Goal: Transaction & Acquisition: Book appointment/travel/reservation

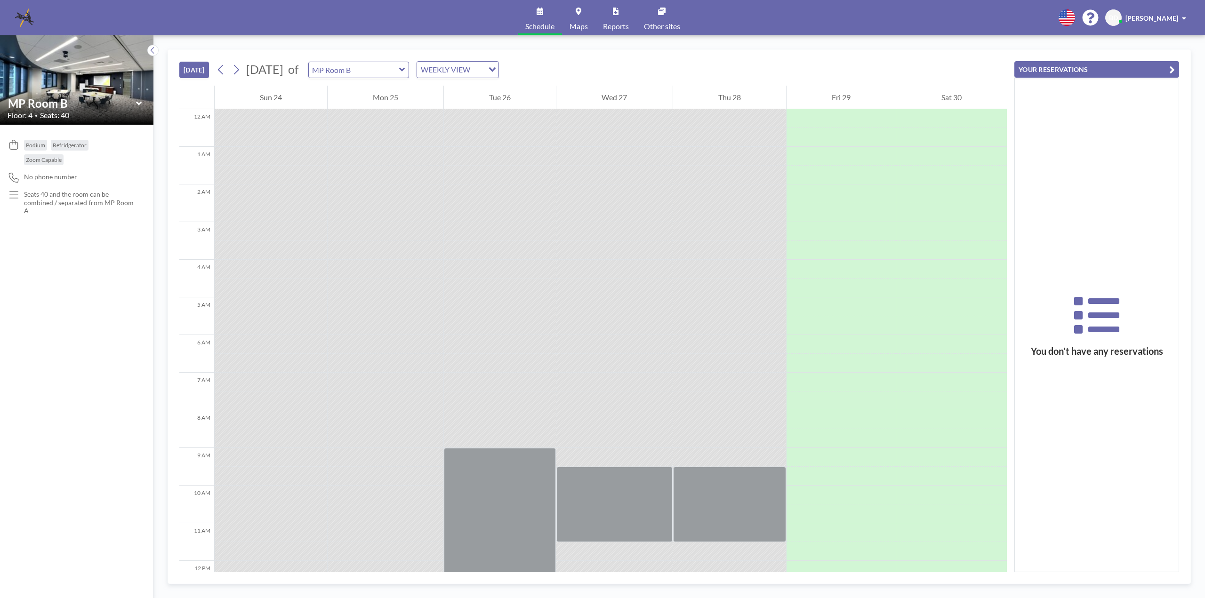
scroll to position [445, 0]
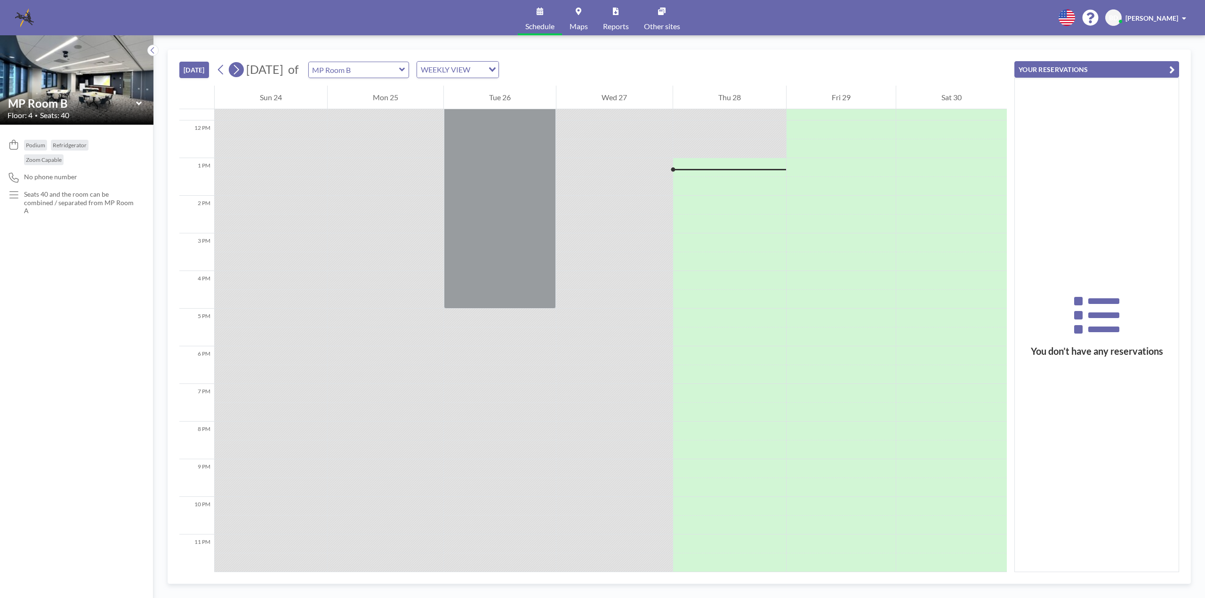
click at [237, 72] on icon at bounding box center [236, 70] width 9 height 14
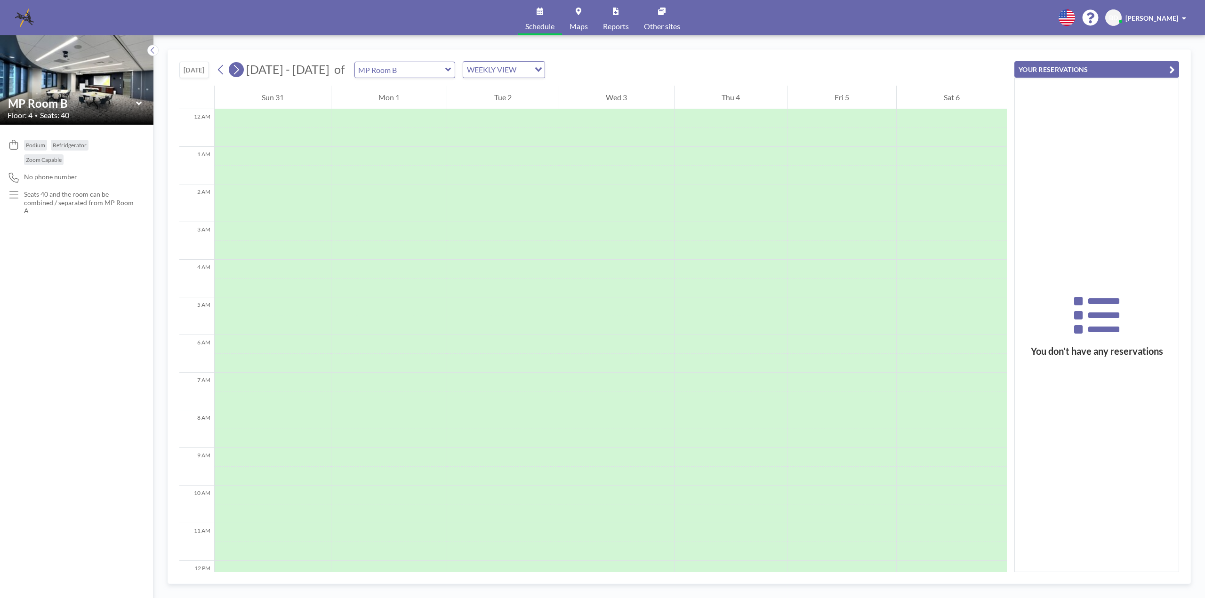
scroll to position [282, 0]
click at [237, 72] on icon at bounding box center [236, 70] width 9 height 14
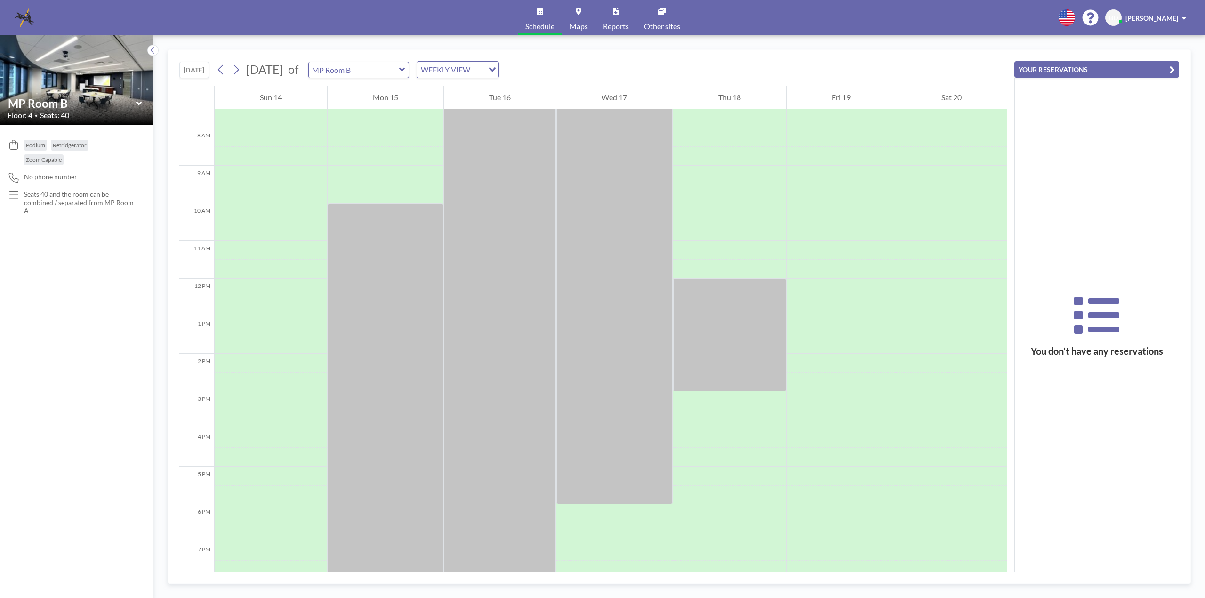
click at [405, 70] on icon at bounding box center [402, 70] width 6 height 4
type input "[PERSON_NAME] Room"
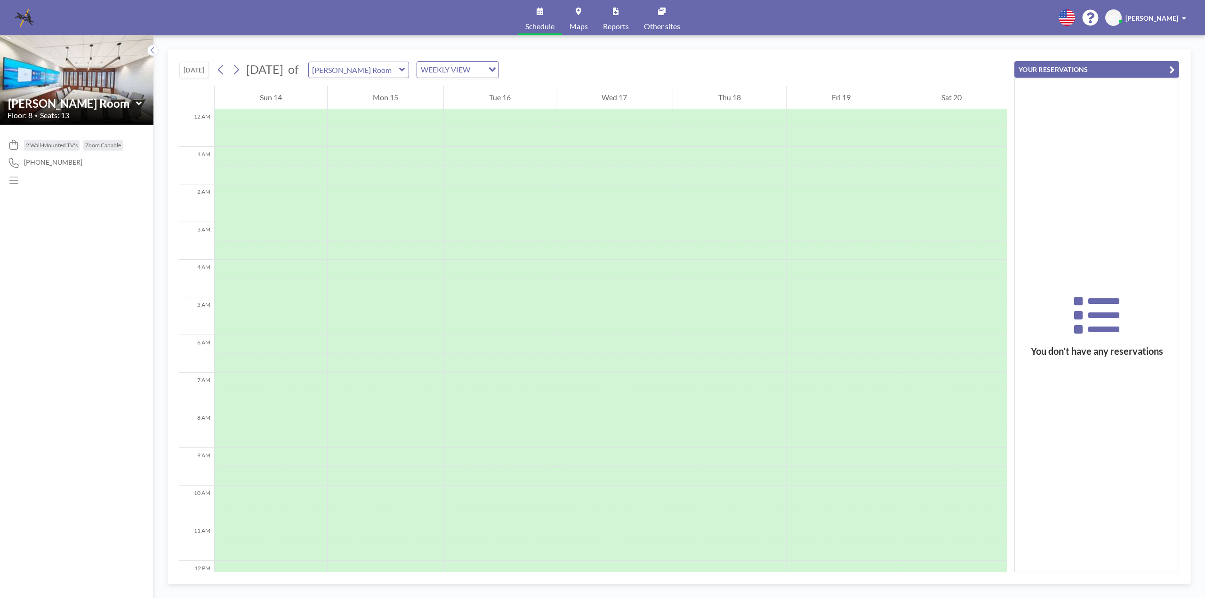
scroll to position [282, 0]
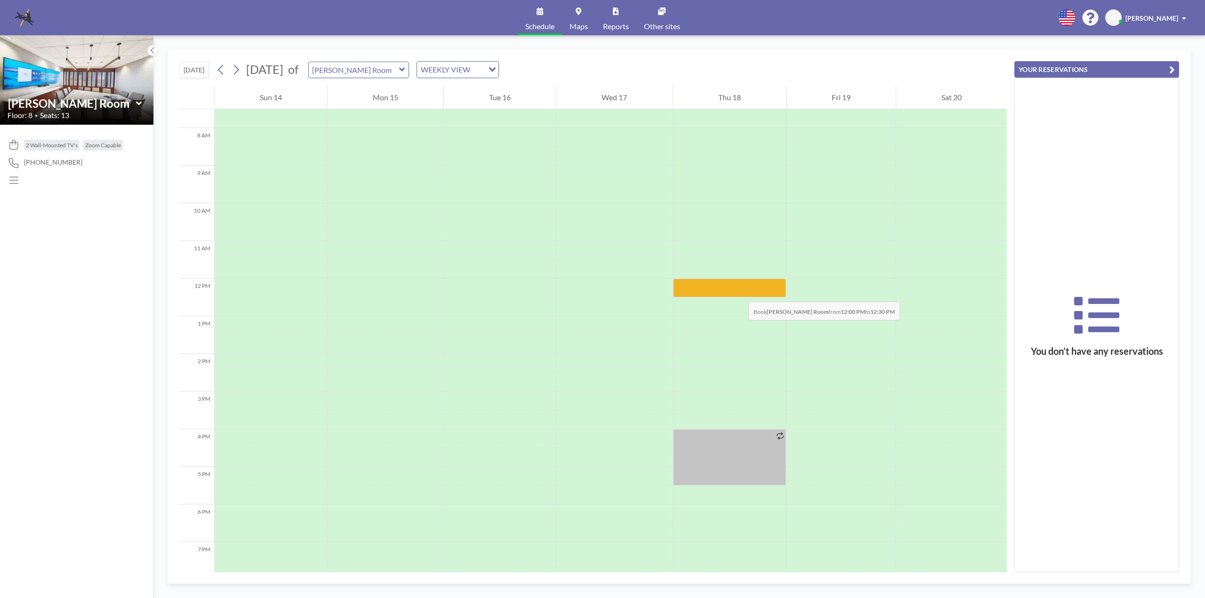
click at [739, 292] on div at bounding box center [729, 288] width 113 height 19
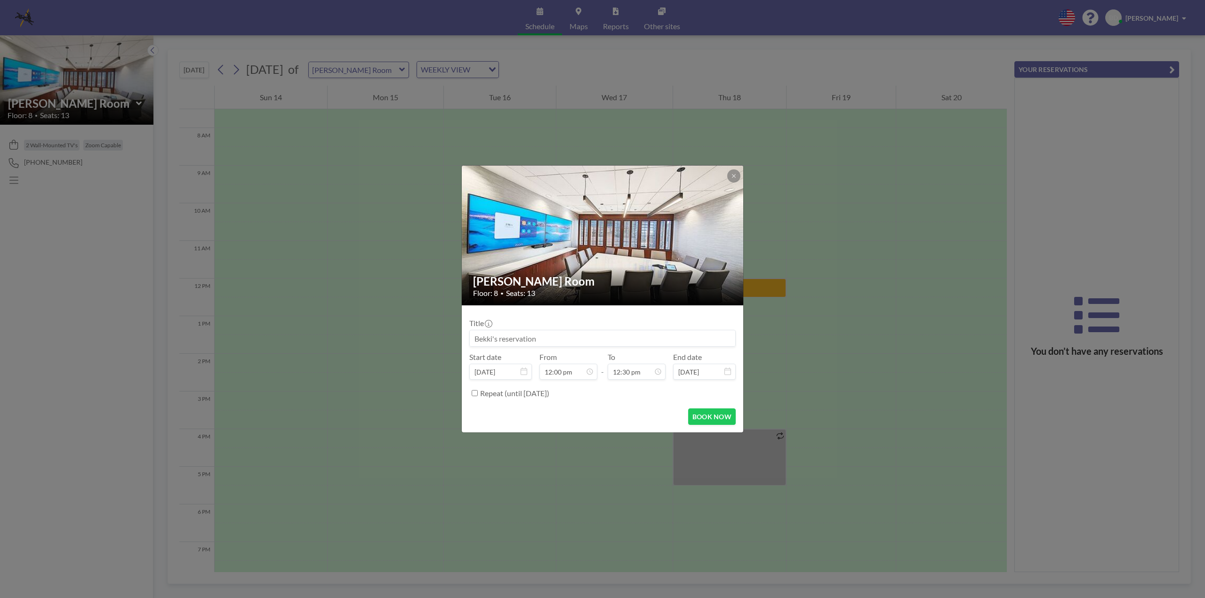
click at [739, 292] on div "[PERSON_NAME] Room Floor: 8 • Seats: 13" at bounding box center [603, 286] width 282 height 39
drag, startPoint x: 659, startPoint y: 337, endPoint x: 537, endPoint y: 334, distance: 121.5
click at [537, 334] on input at bounding box center [602, 338] width 265 height 16
click at [601, 334] on input "Liaison Kickoff Lunch" at bounding box center [602, 338] width 265 height 16
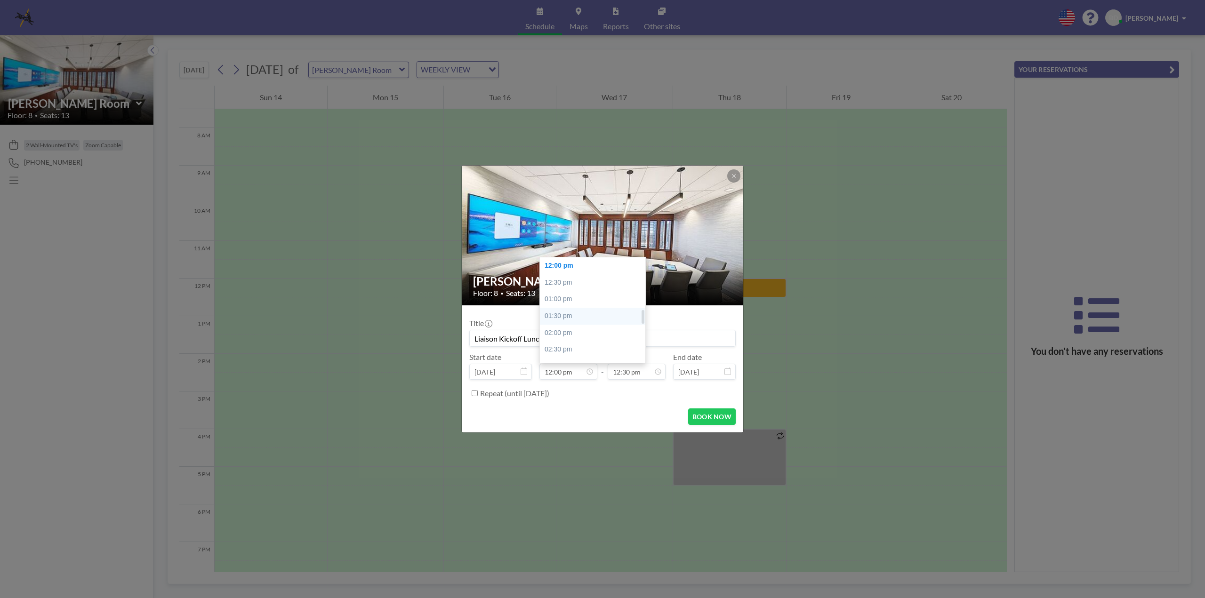
scroll to position [308, 0]
type input "Liaison Kickoff Lunch and Meeting"
click at [573, 347] on div "11:30 am" at bounding box center [595, 343] width 110 height 17
type input "11:30 am"
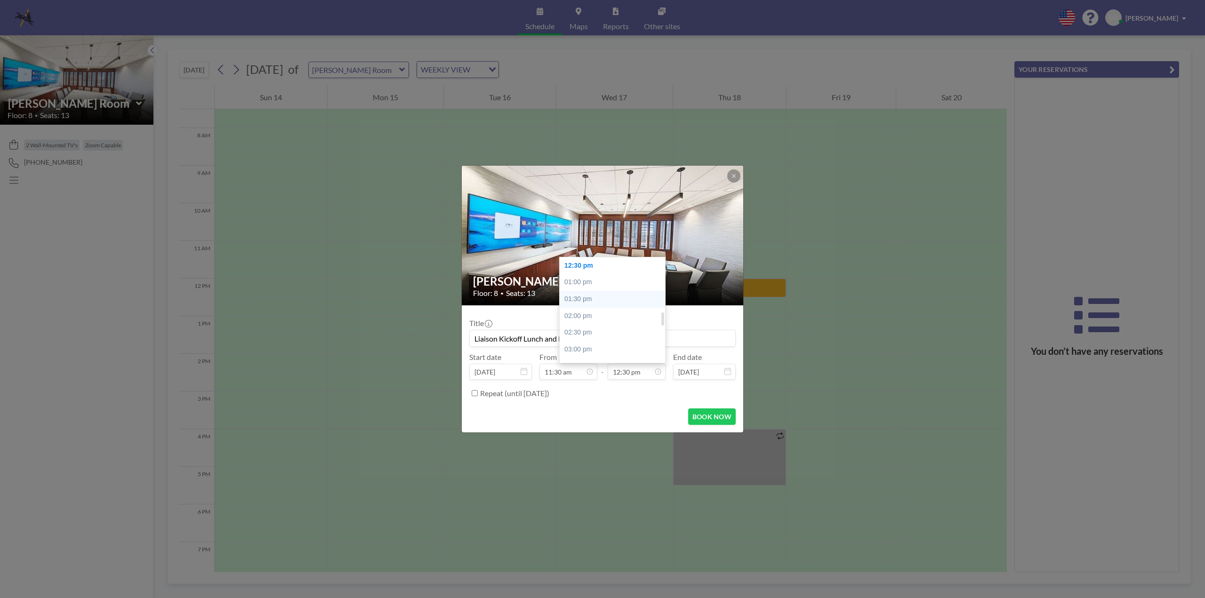
click at [578, 301] on div "01:30 pm" at bounding box center [615, 299] width 110 height 17
type input "01:30 pm"
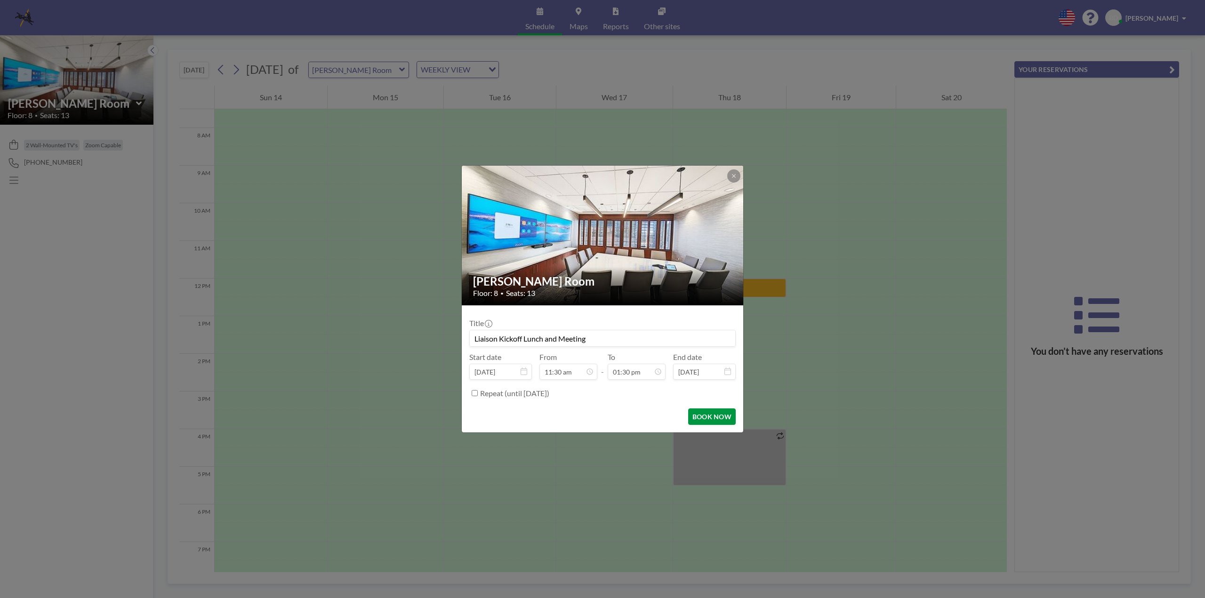
scroll to position [0, 0]
click at [709, 413] on button "BOOK NOW" at bounding box center [712, 417] width 48 height 16
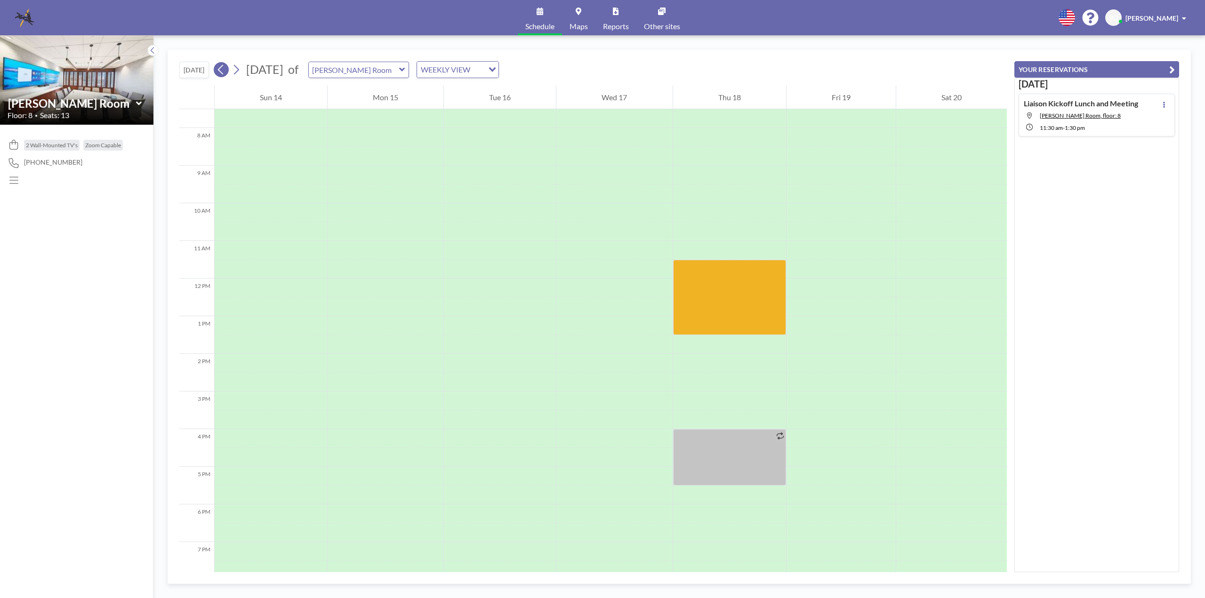
click at [224, 71] on icon at bounding box center [221, 70] width 9 height 14
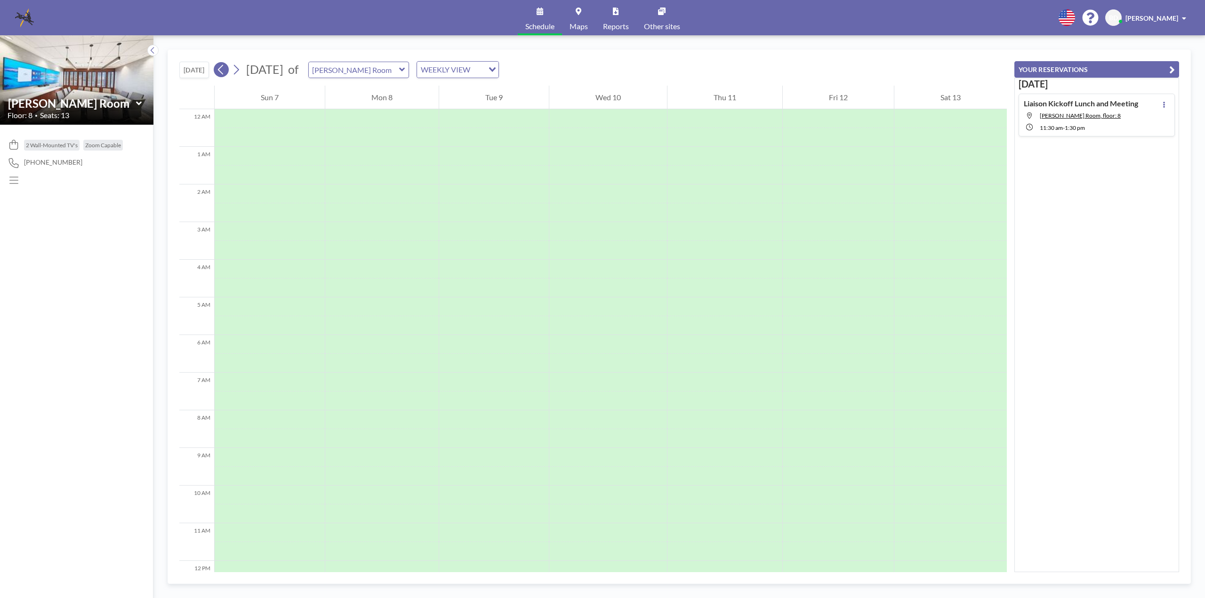
scroll to position [282, 0]
